Goal: Task Accomplishment & Management: Manage account settings

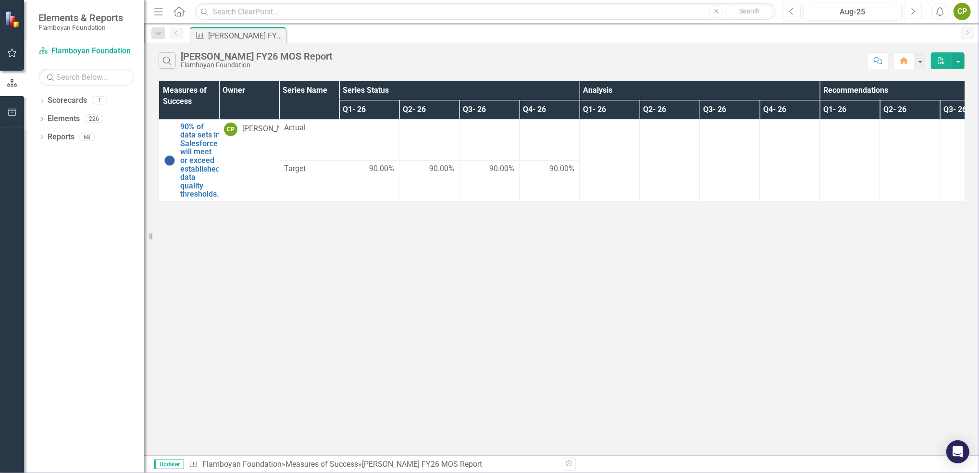
click at [913, 12] on icon "Next" at bounding box center [913, 11] width 5 height 9
click at [101, 104] on div "1" at bounding box center [99, 101] width 15 height 8
click at [957, 64] on button "button" at bounding box center [958, 60] width 13 height 17
click at [918, 61] on button "button" at bounding box center [920, 60] width 13 height 17
click at [378, 145] on td at bounding box center [369, 139] width 60 height 41
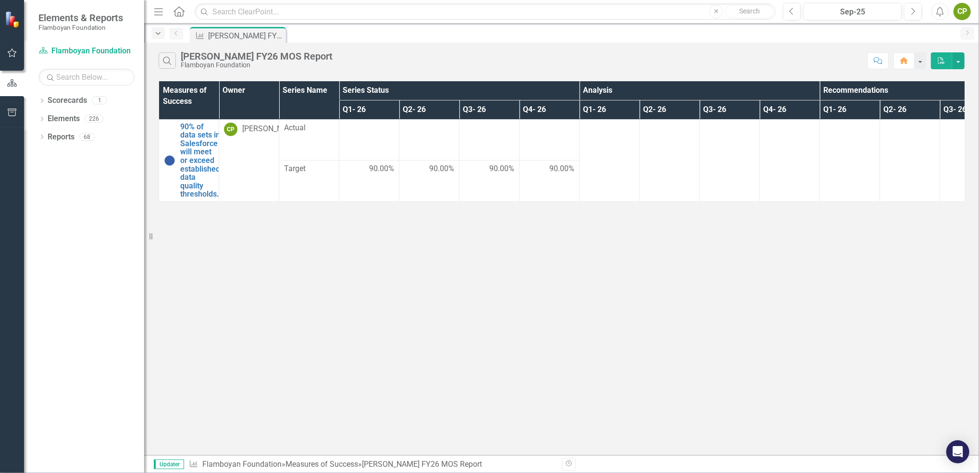
click at [161, 36] on icon "Dropdown" at bounding box center [158, 33] width 9 height 7
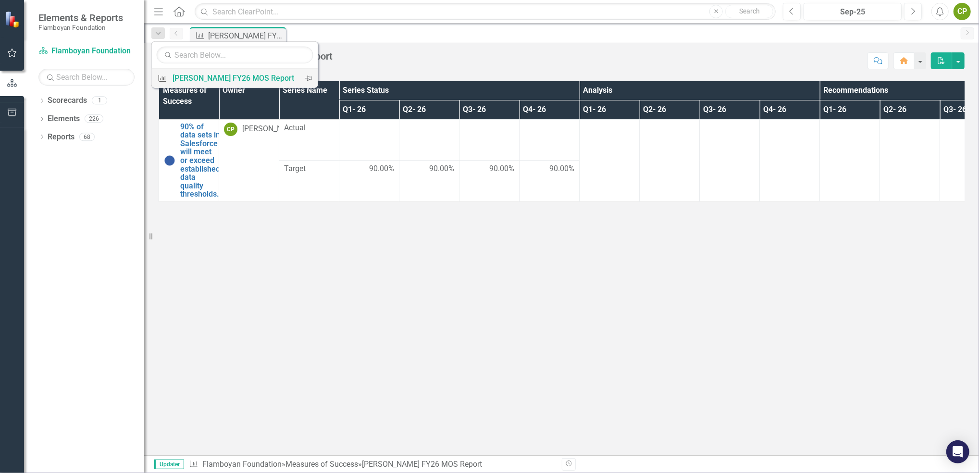
click at [200, 80] on div "[PERSON_NAME] FY26 MOS Report" at bounding box center [234, 78] width 122 height 12
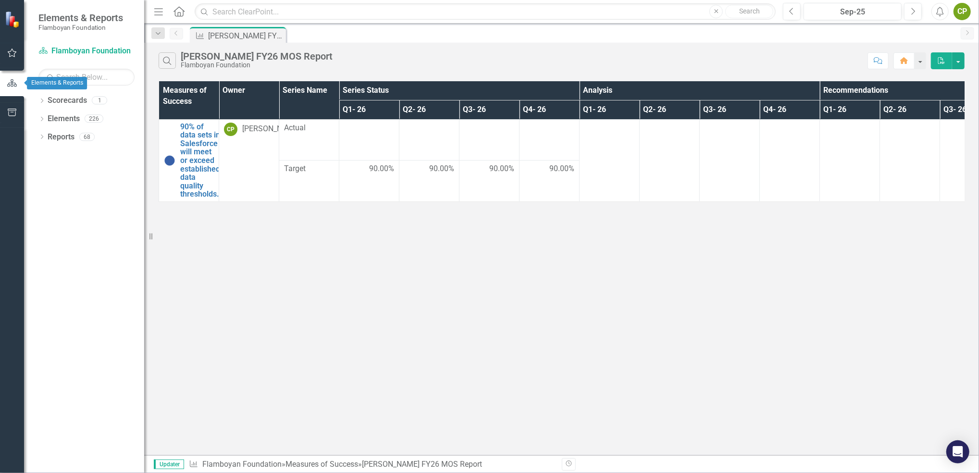
click at [5, 84] on button "button" at bounding box center [12, 83] width 24 height 16
click at [159, 35] on icon "Dropdown" at bounding box center [158, 33] width 9 height 7
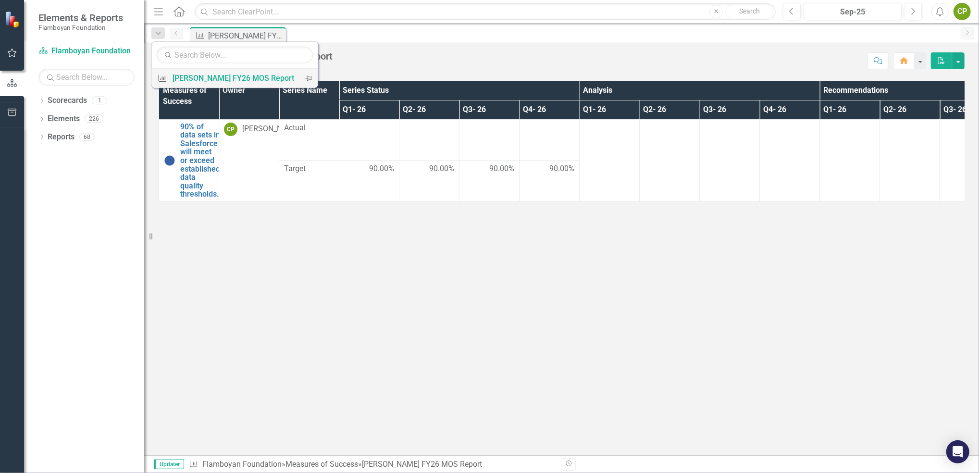
click at [162, 78] on icon "Measure of Success" at bounding box center [163, 79] width 10 height 8
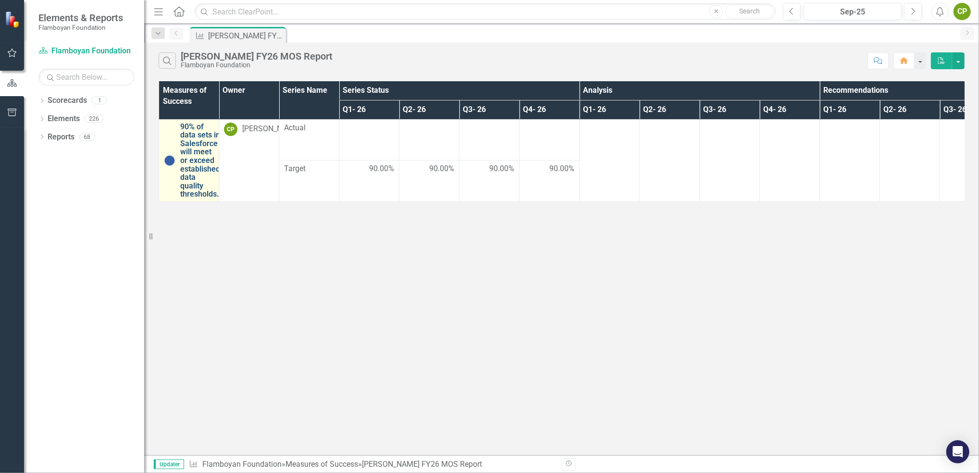
click at [202, 150] on link "90% of data sets in Salesforce will meet or exceed established data quality thr…" at bounding box center [200, 161] width 40 height 76
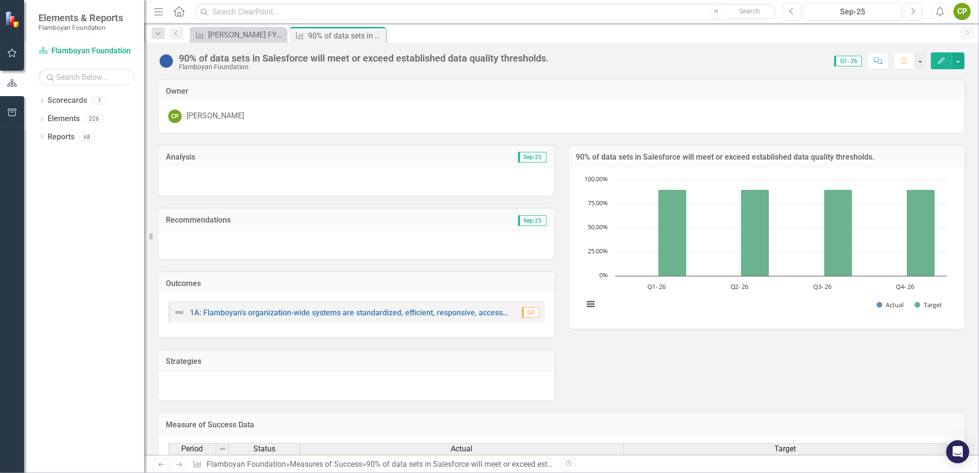
click at [415, 181] on div at bounding box center [357, 182] width 396 height 28
click at [523, 156] on span "Sep-25" at bounding box center [532, 157] width 28 height 11
click at [368, 175] on div at bounding box center [357, 182] width 396 height 28
click at [941, 59] on icon "Edit" at bounding box center [942, 60] width 9 height 7
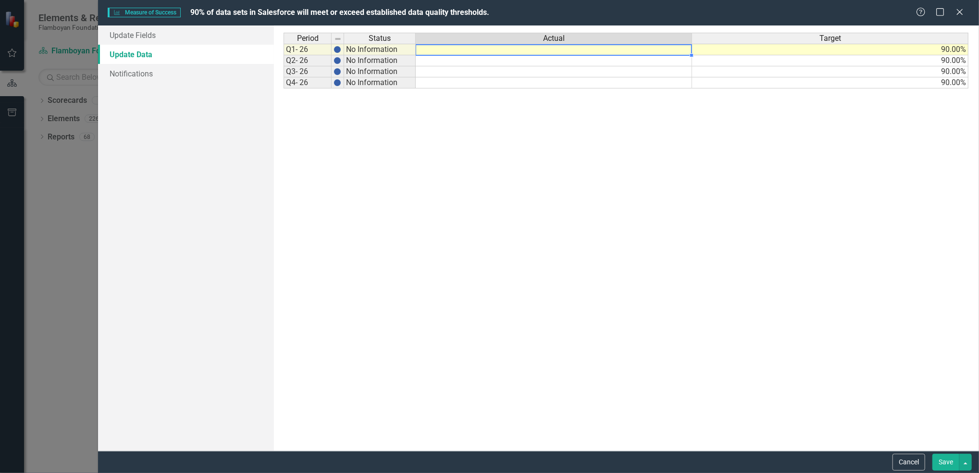
click at [473, 51] on td at bounding box center [554, 50] width 276 height 12
type textarea "94.5%"
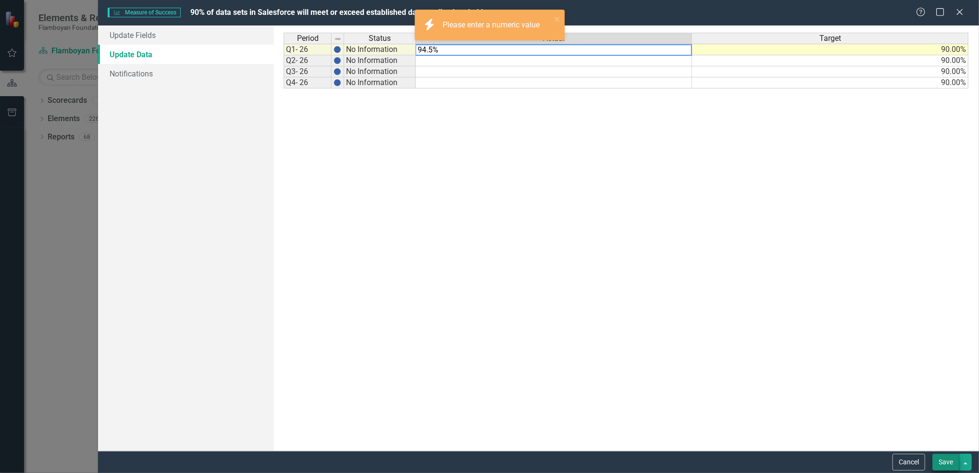
click at [949, 459] on button "Save" at bounding box center [946, 462] width 27 height 17
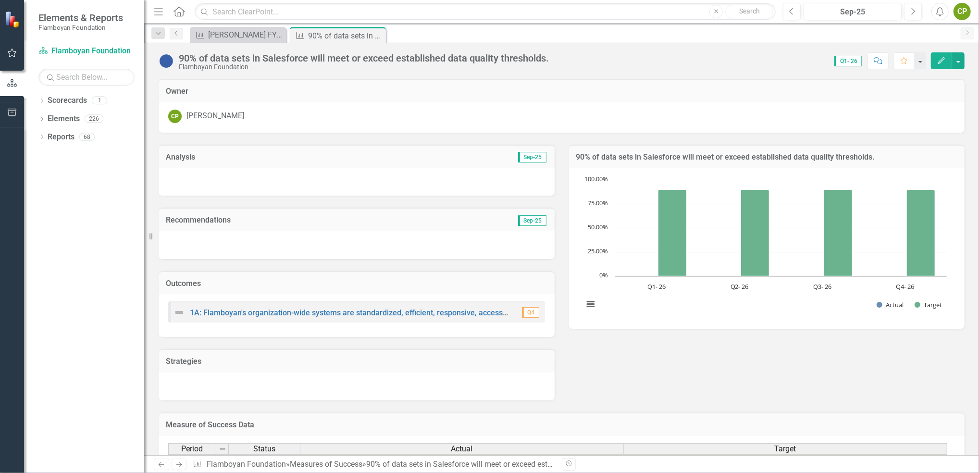
click at [224, 186] on div at bounding box center [357, 182] width 396 height 28
click at [944, 60] on icon "Edit" at bounding box center [942, 60] width 9 height 7
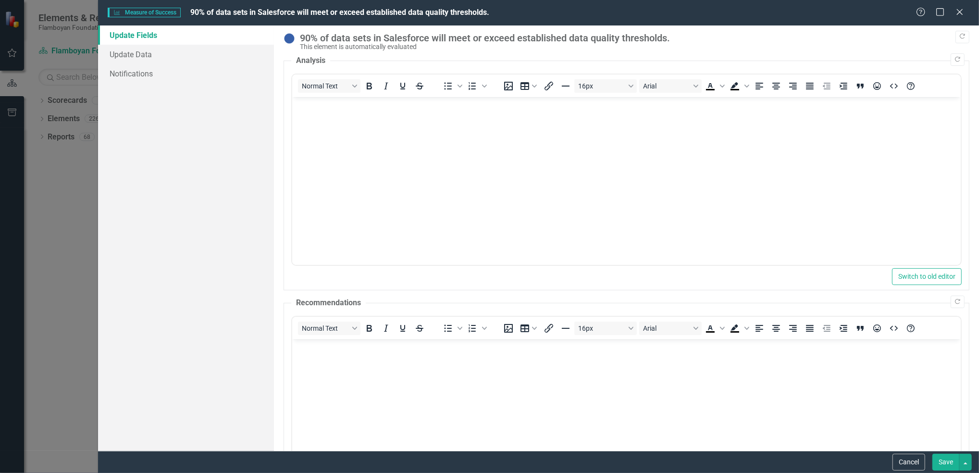
click at [450, 162] on body "Rich Text Area. Press ALT-0 for help." at bounding box center [626, 169] width 669 height 144
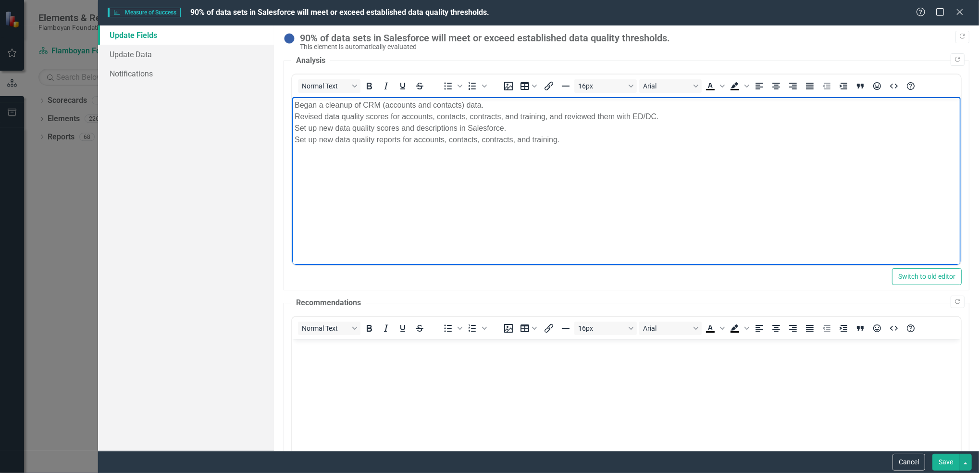
click at [396, 369] on body "Rich Text Area. Press ALT-0 for help." at bounding box center [626, 411] width 669 height 144
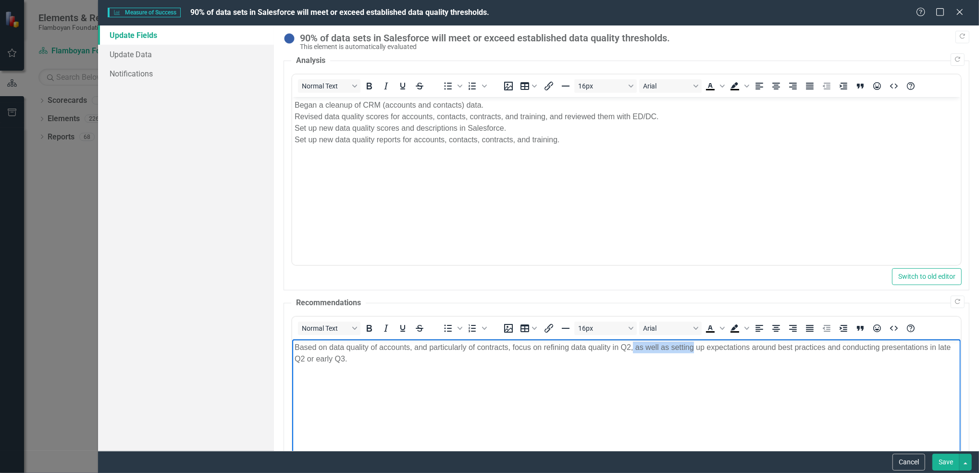
drag, startPoint x: 693, startPoint y: 346, endPoint x: 633, endPoint y: 347, distance: 60.1
click at [633, 347] on p "Based on data quality of accounts, and particularly of contracts, focus on refi…" at bounding box center [627, 352] width 664 height 23
click at [383, 370] on body "Based on data quality of accounts, and particularly of contracts, focus on refi…" at bounding box center [626, 411] width 669 height 144
click at [939, 460] on button "Save" at bounding box center [946, 462] width 27 height 17
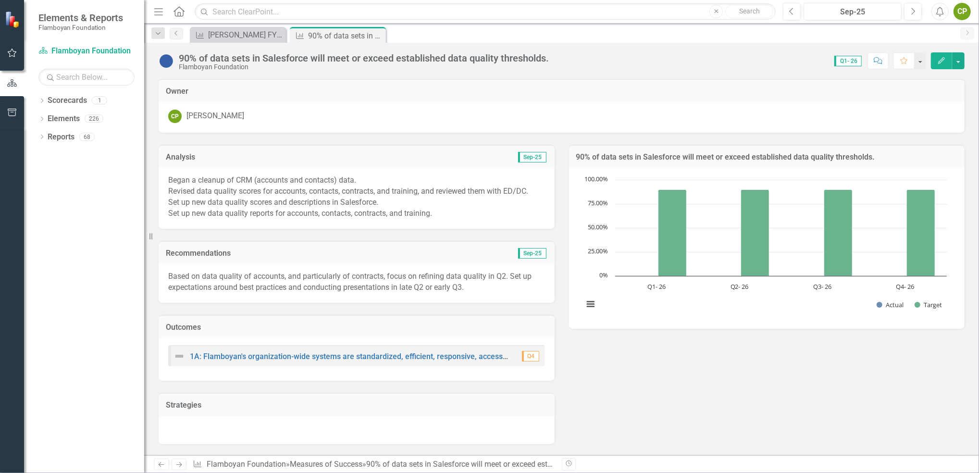
click at [473, 197] on p "Began a cleanup of CRM (accounts and contacts) data. Revised data quality score…" at bounding box center [356, 197] width 377 height 44
click at [938, 59] on icon "Edit" at bounding box center [942, 60] width 9 height 7
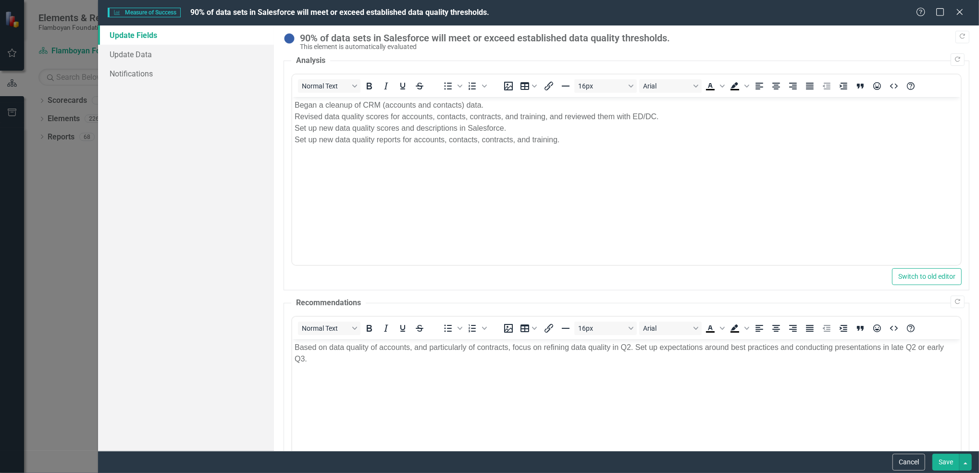
click at [376, 365] on body "Based on data quality of accounts, and particularly of contracts, focus on refi…" at bounding box center [626, 411] width 669 height 144
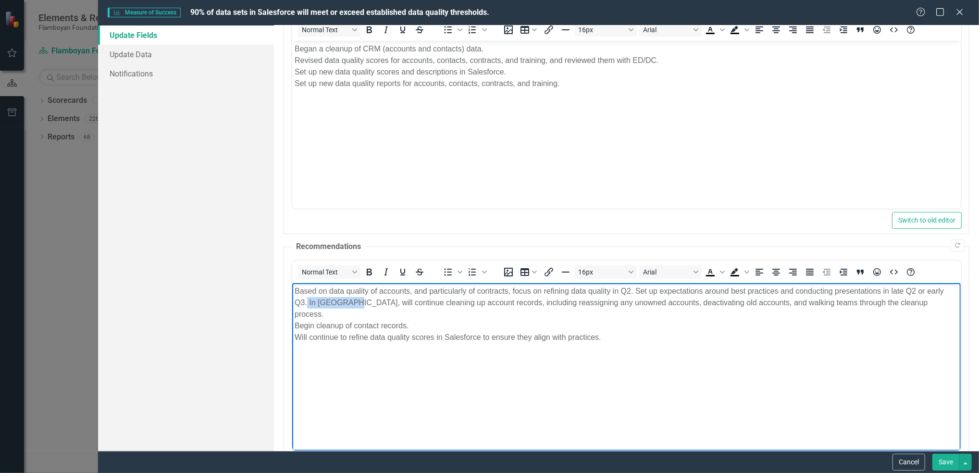
drag, startPoint x: 308, startPoint y: 299, endPoint x: 346, endPoint y: 300, distance: 38.0
click at [346, 300] on p "Based on data quality of accounts, and particularly of contracts, focus on refi…" at bounding box center [627, 314] width 664 height 58
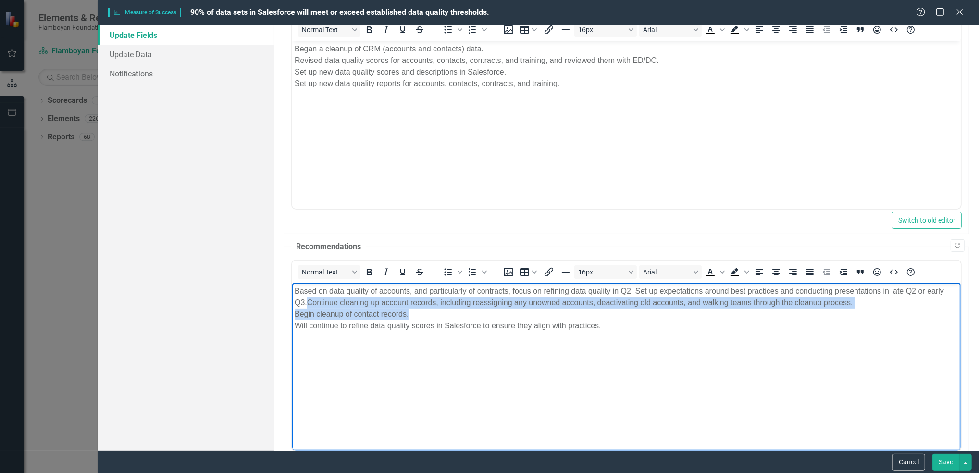
drag, startPoint x: 306, startPoint y: 301, endPoint x: 411, endPoint y: 316, distance: 105.8
click at [411, 316] on p "Based on data quality of accounts, and particularly of contracts, focus on refi…" at bounding box center [627, 308] width 664 height 46
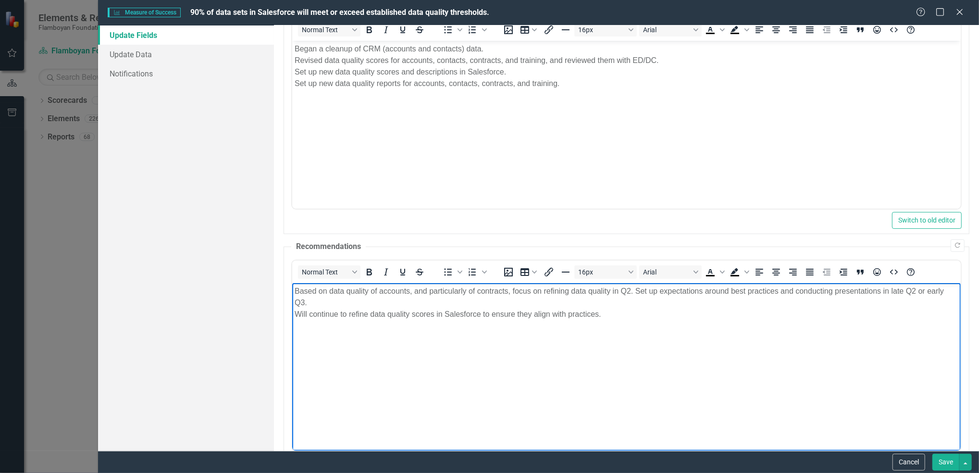
click at [638, 292] on p "Based on data quality of accounts, and particularly of contracts, focus on refi…" at bounding box center [627, 302] width 664 height 35
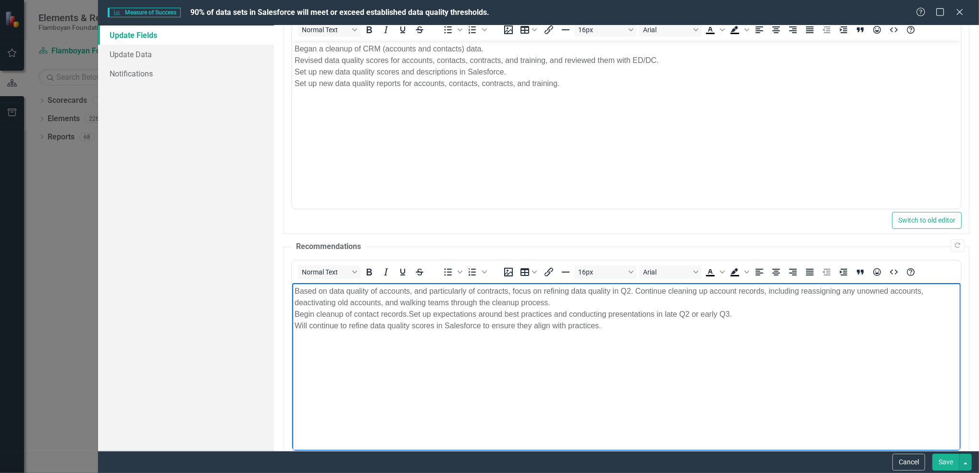
click at [560, 302] on p "Based on data quality of accounts, and particularly of contracts, focus on refi…" at bounding box center [627, 308] width 664 height 46
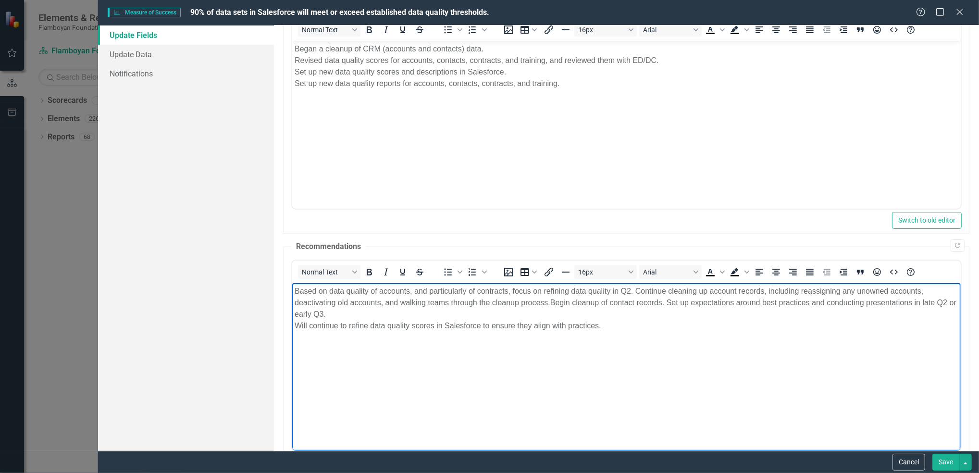
click at [345, 316] on p "Based on data quality of accounts, and particularly of contracts, focus on refi…" at bounding box center [627, 308] width 664 height 46
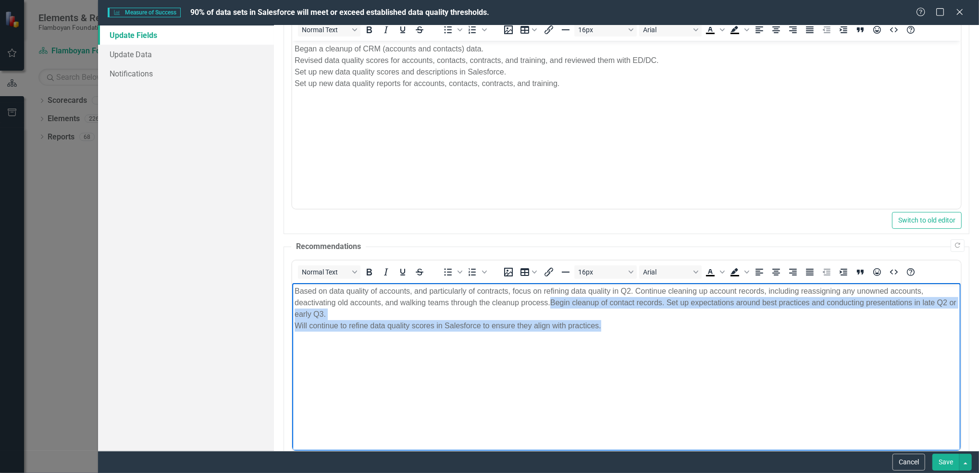
drag, startPoint x: 350, startPoint y: 311, endPoint x: 626, endPoint y: 353, distance: 279.7
click at [626, 353] on body "Based on data quality of accounts, and particularly of contracts, focus on refi…" at bounding box center [626, 355] width 669 height 144
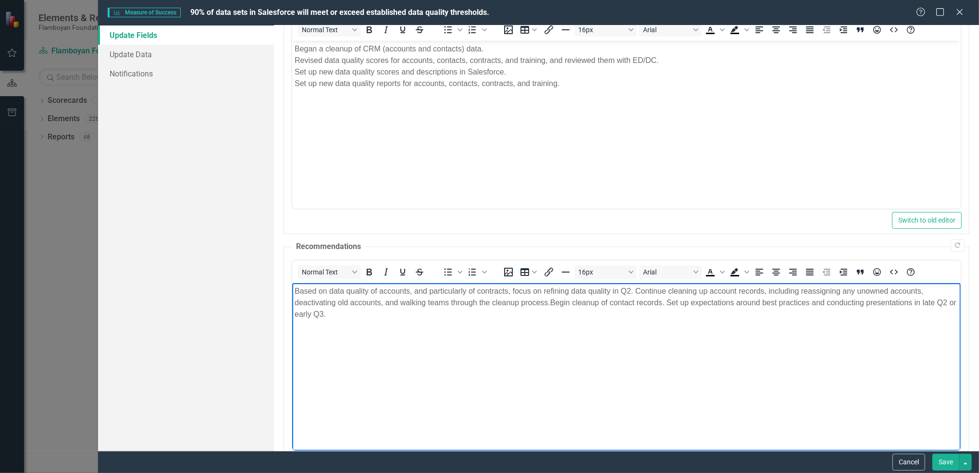
click at [837, 303] on p "Based on data quality of accounts, and particularly of contracts, focus on refi…" at bounding box center [627, 302] width 664 height 35
drag, startPoint x: 856, startPoint y: 302, endPoint x: 867, endPoint y: 308, distance: 12.0
click at [867, 308] on p "Based on data quality of accounts, and particularly of contracts, focus on refi…" at bounding box center [627, 302] width 664 height 35
click at [950, 462] on button "Save" at bounding box center [946, 462] width 27 height 17
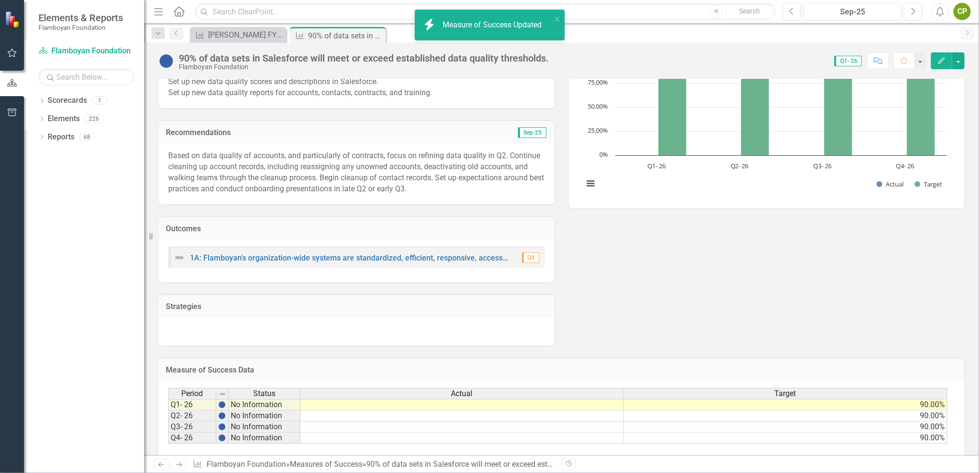
scroll to position [128, 0]
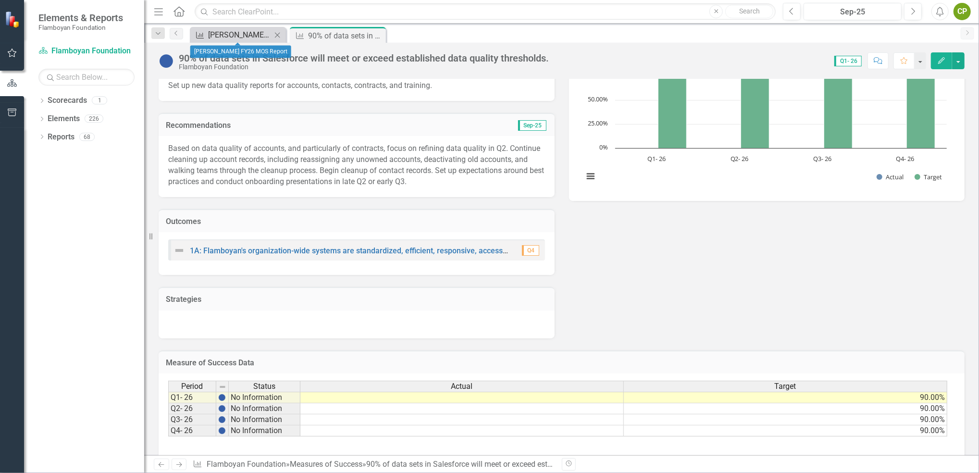
click at [228, 38] on div "[PERSON_NAME] FY26 MOS Report" at bounding box center [239, 35] width 63 height 12
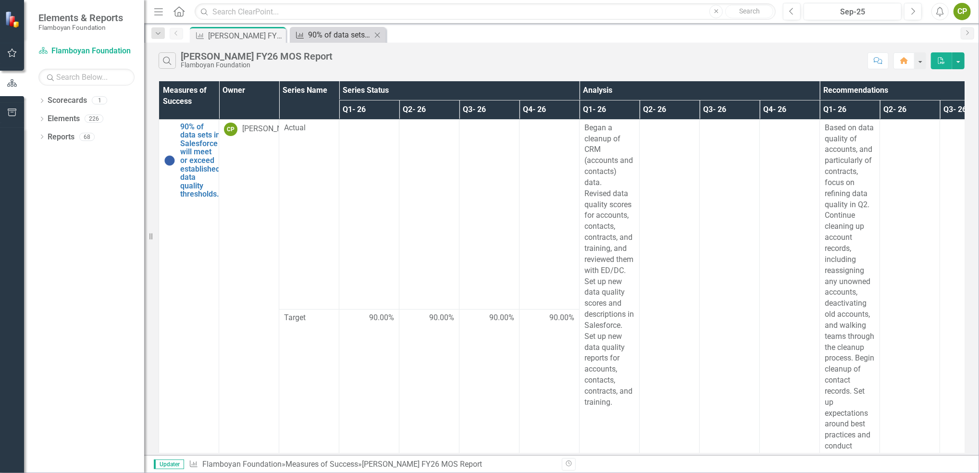
click at [343, 30] on div "90% of data sets in Salesforce will meet or exceed established data quality thr…" at bounding box center [339, 35] width 63 height 12
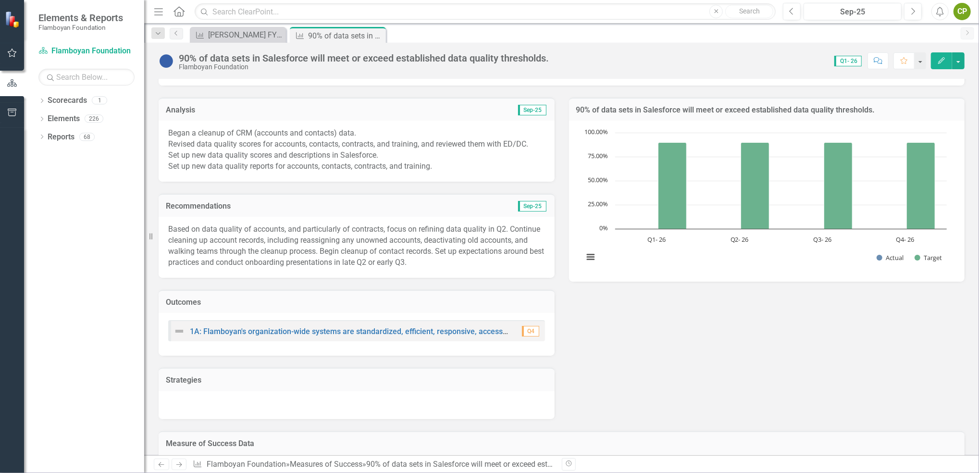
scroll to position [171, 0]
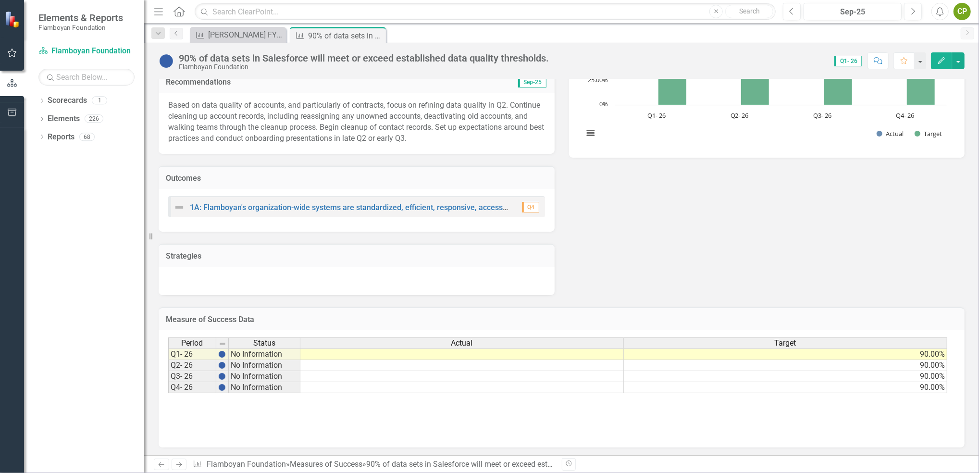
click at [941, 59] on icon "Edit" at bounding box center [942, 60] width 9 height 7
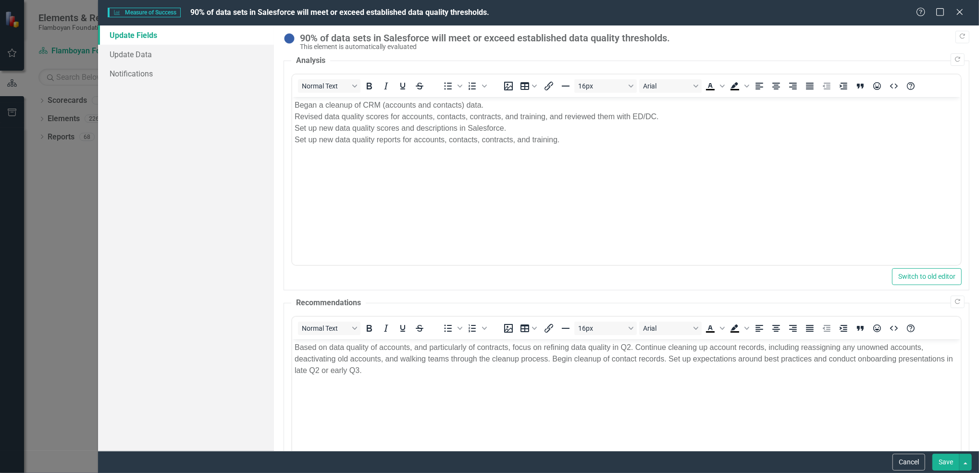
scroll to position [127, 0]
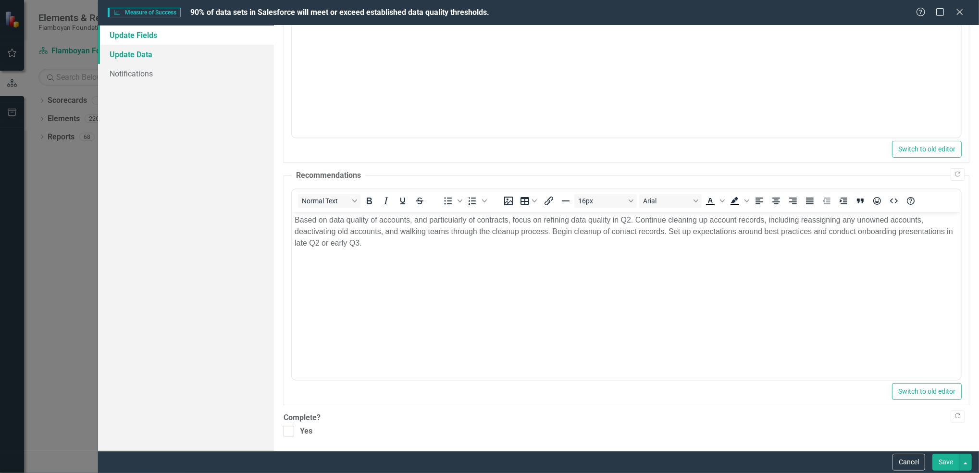
click at [155, 56] on link "Update Data" at bounding box center [186, 54] width 176 height 19
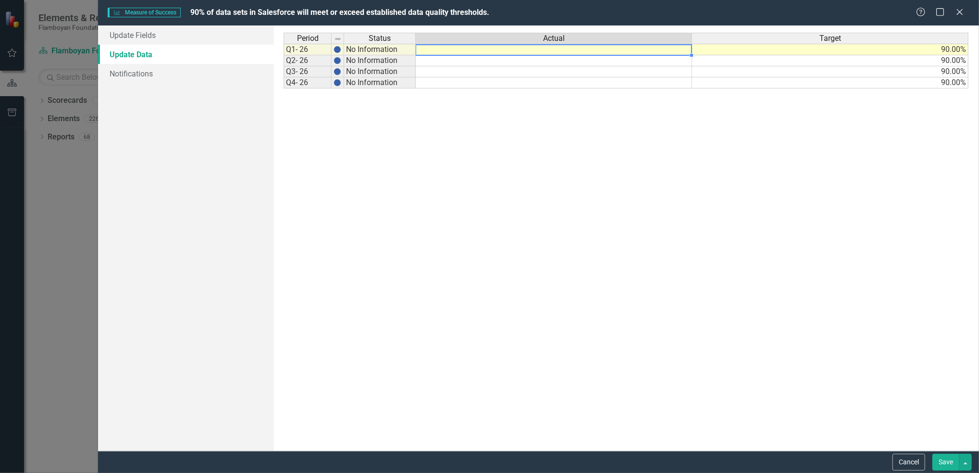
click at [502, 52] on td at bounding box center [554, 50] width 276 height 12
type textarea "94.5"
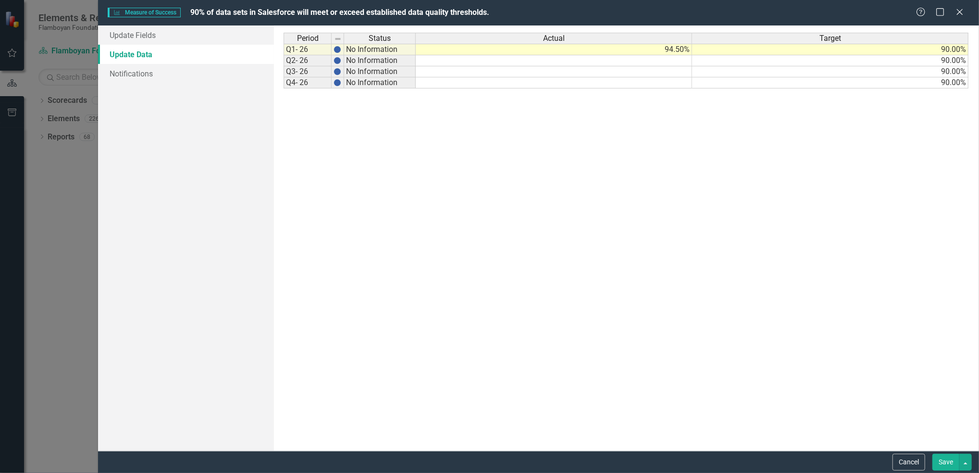
click at [944, 462] on button "Save" at bounding box center [946, 462] width 27 height 17
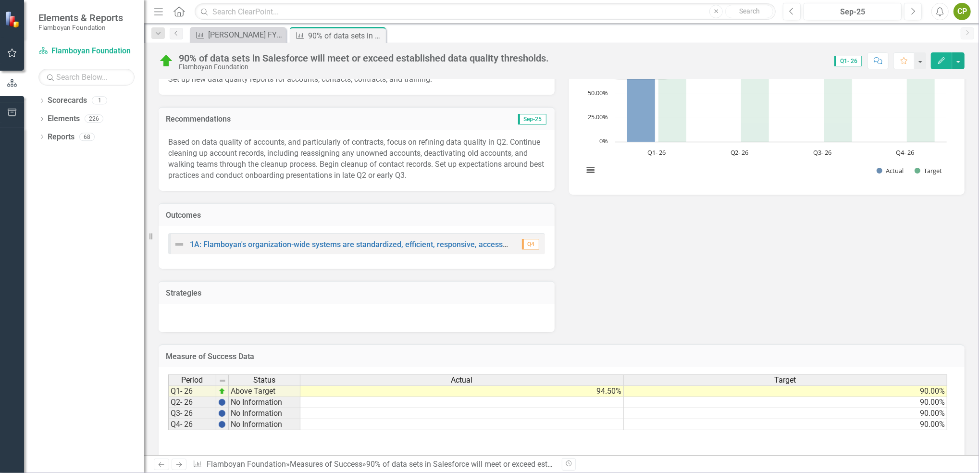
scroll to position [171, 0]
